Goal: Navigation & Orientation: Find specific page/section

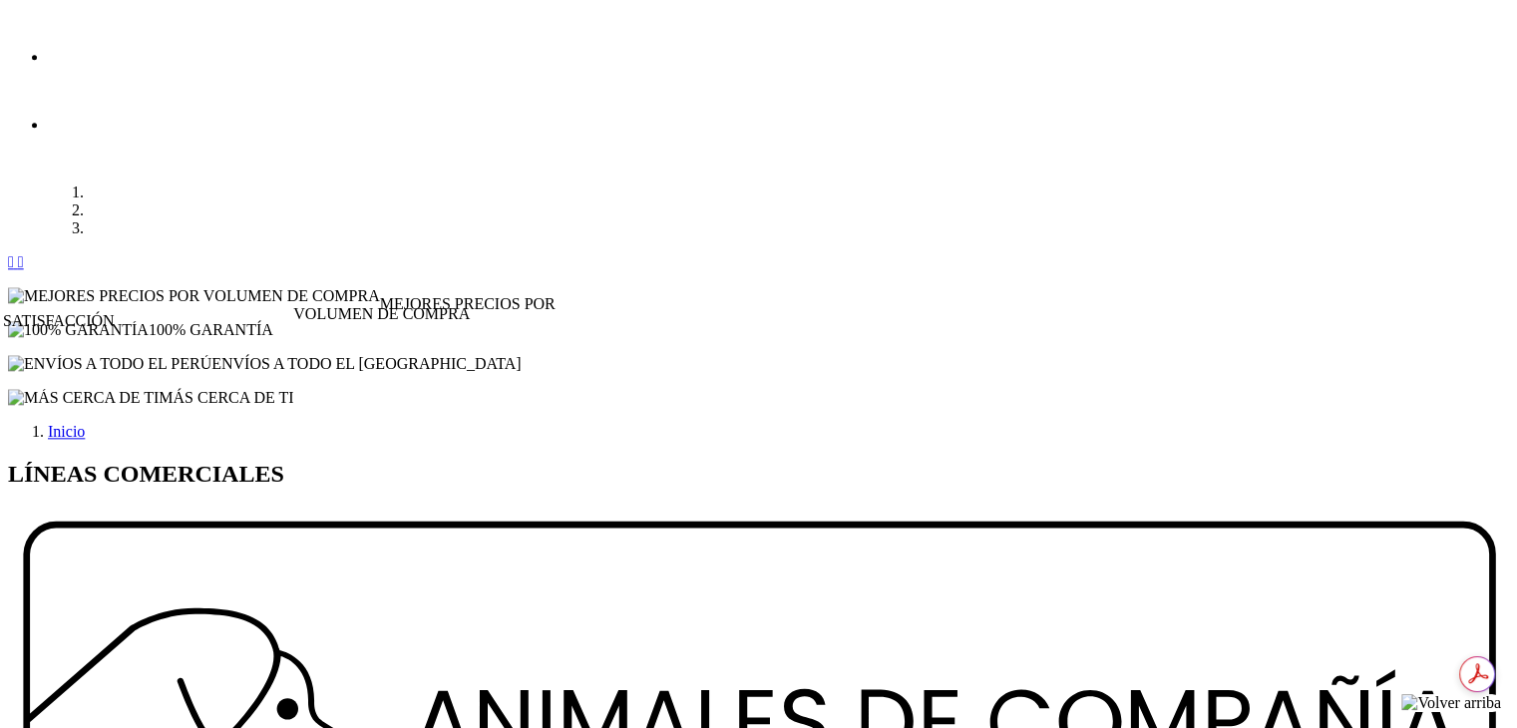
drag, startPoint x: 558, startPoint y: 676, endPoint x: 918, endPoint y: 661, distance: 360.4
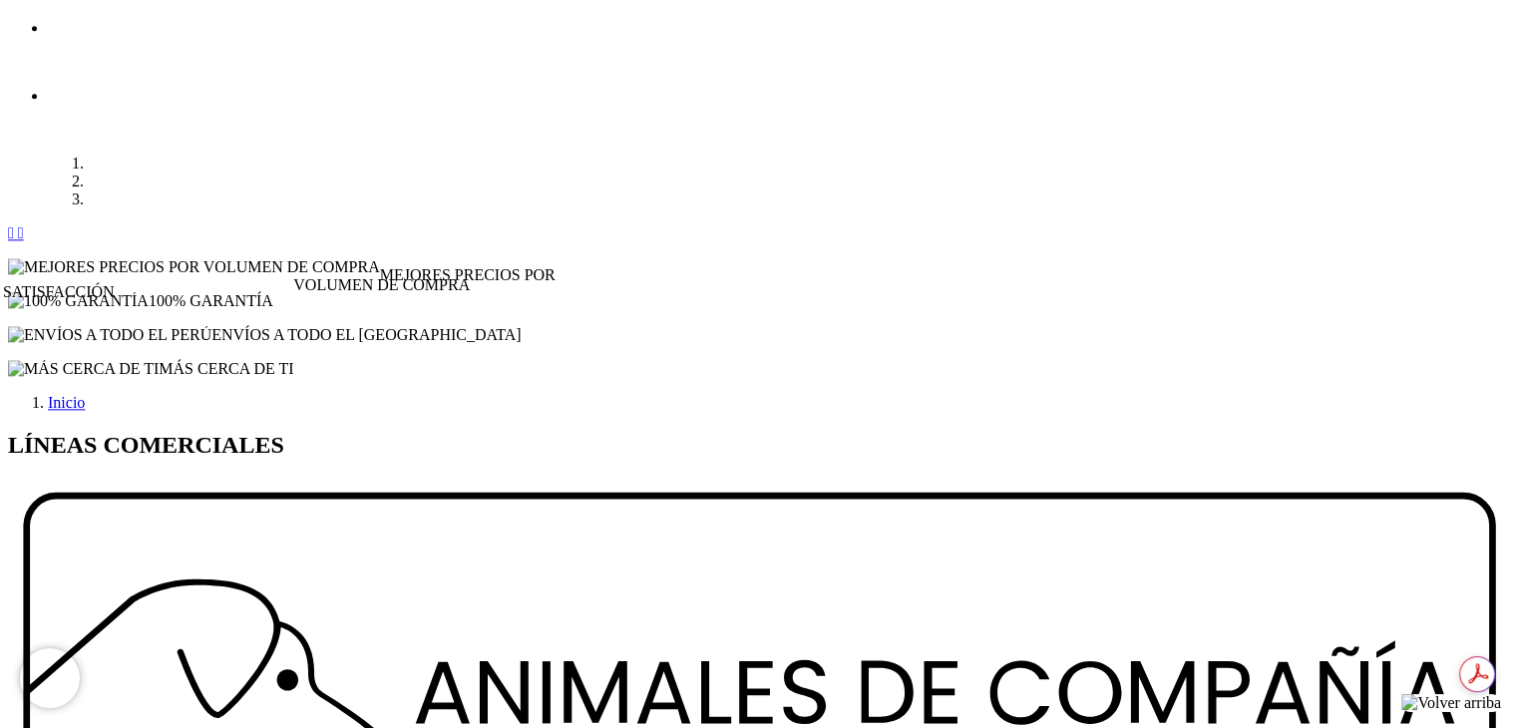
drag, startPoint x: 1515, startPoint y: 661, endPoint x: 1522, endPoint y: 645, distance: 17.4
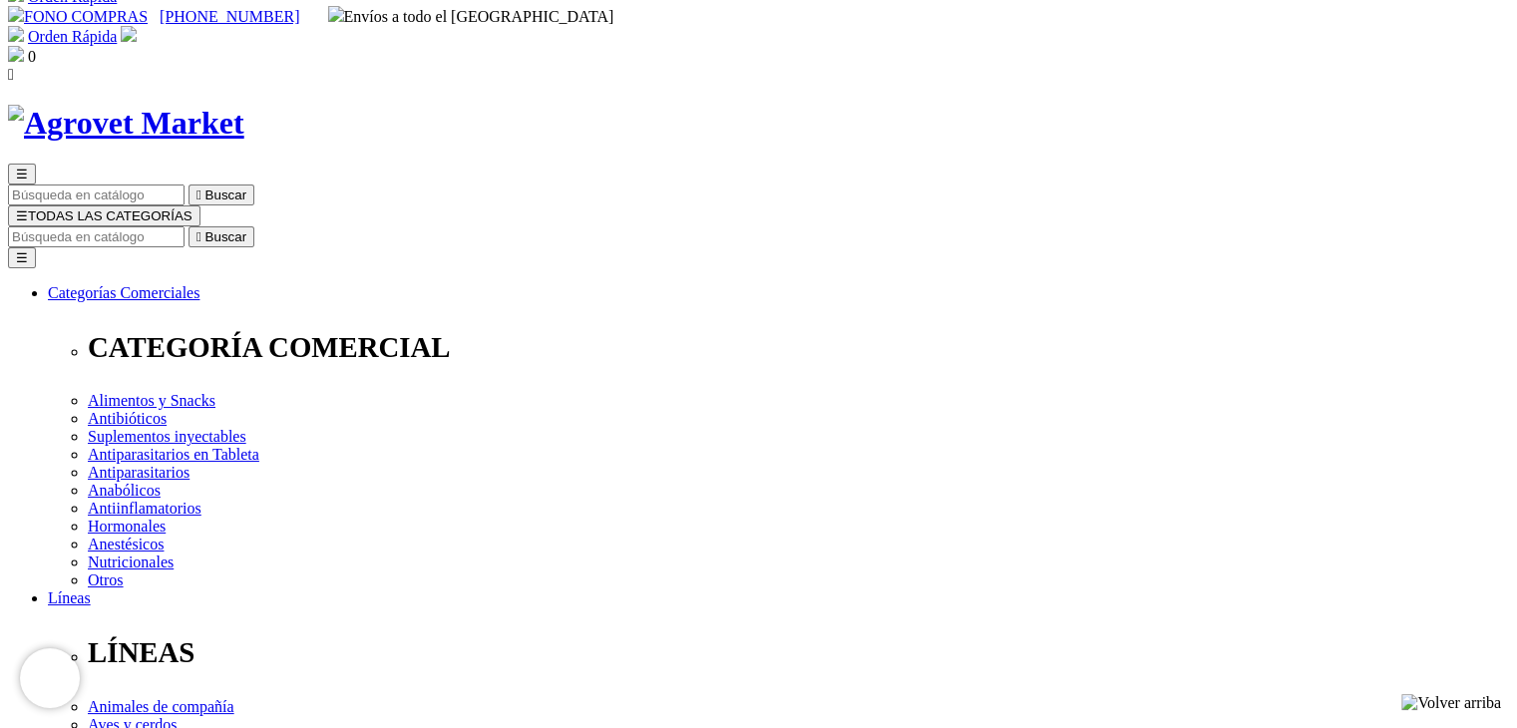
scroll to position [15, 0]
